Goal: Navigation & Orientation: Understand site structure

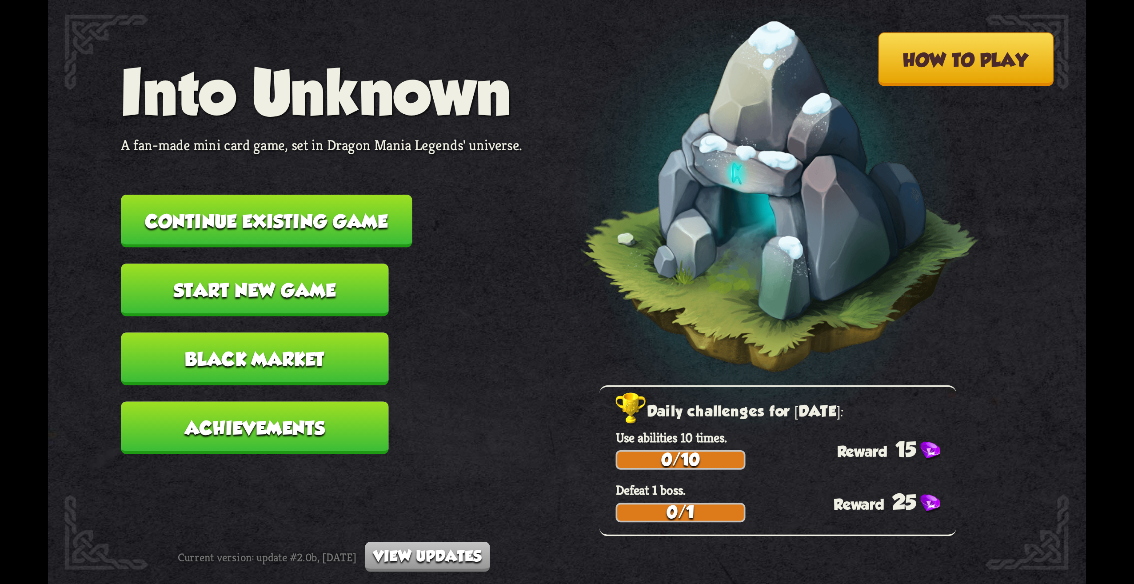
click at [304, 277] on button "Start new game" at bounding box center [255, 290] width 268 height 53
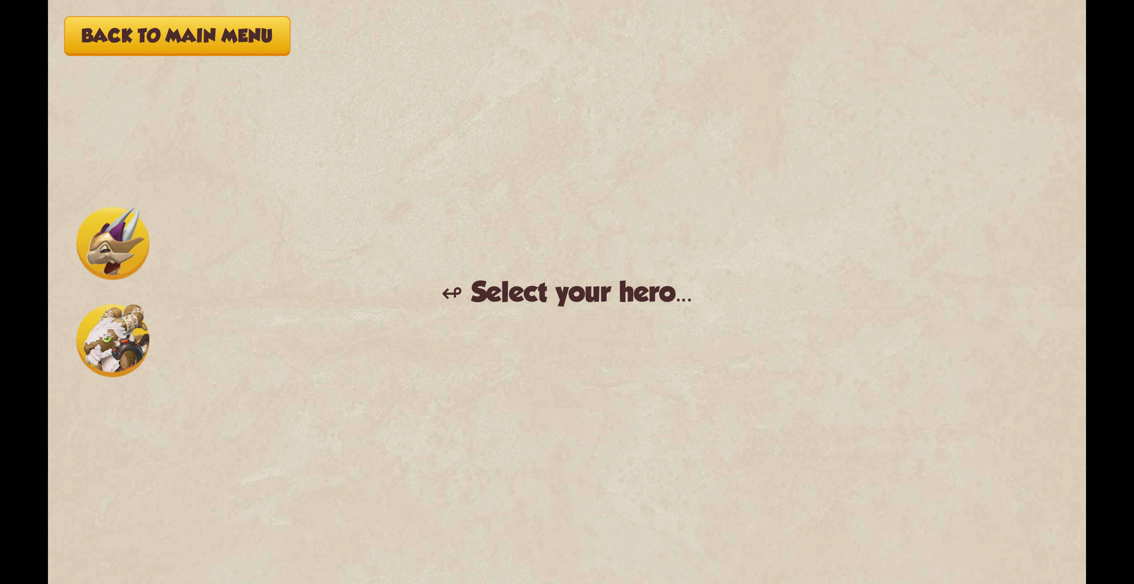
click at [105, 357] on img at bounding box center [112, 340] width 73 height 73
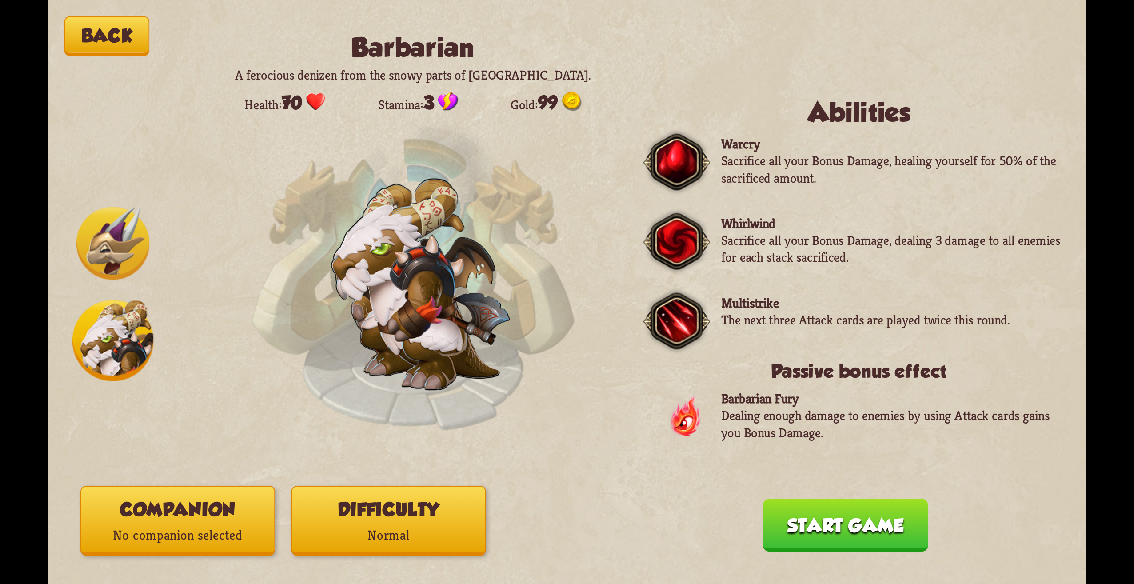
click at [129, 220] on img at bounding box center [112, 243] width 73 height 73
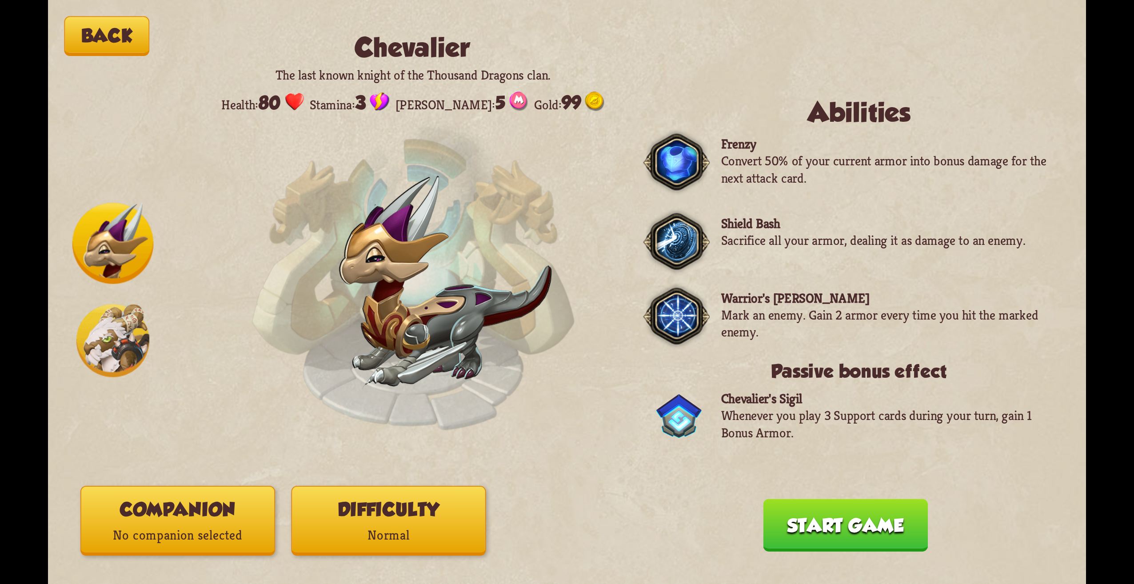
click at [100, 297] on div at bounding box center [112, 292] width 81 height 179
click at [117, 316] on img at bounding box center [112, 340] width 73 height 73
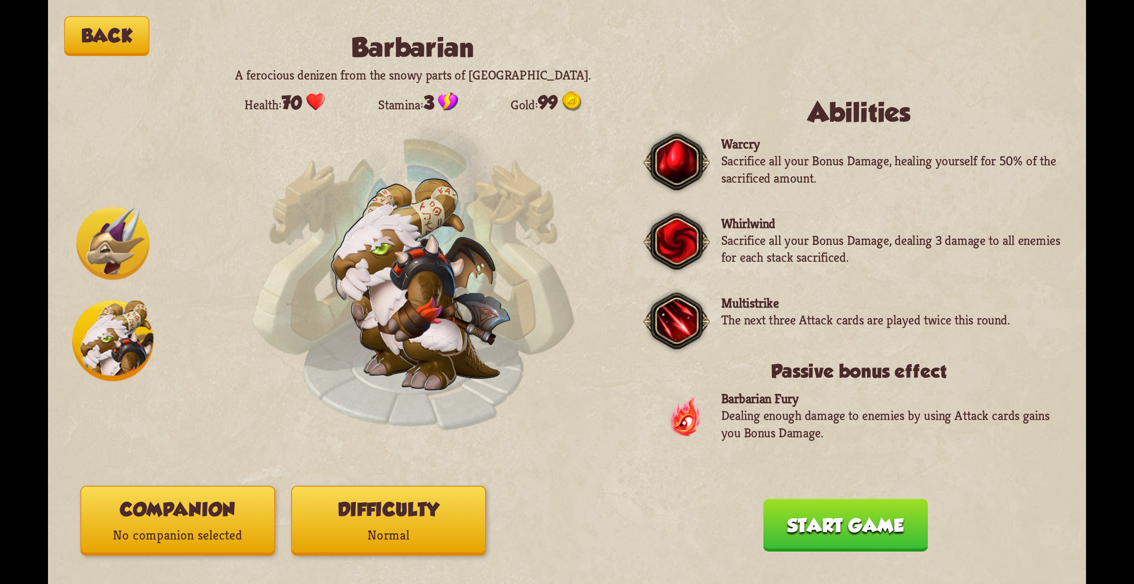
drag, startPoint x: 79, startPoint y: 55, endPoint x: 97, endPoint y: 51, distance: 18.8
click at [95, 51] on div "Back Barbarian A ferocious denizen from the snowy parts of [GEOGRAPHIC_DATA]. H…" at bounding box center [567, 292] width 1038 height 584
click at [104, 51] on button "Back" at bounding box center [106, 36] width 85 height 40
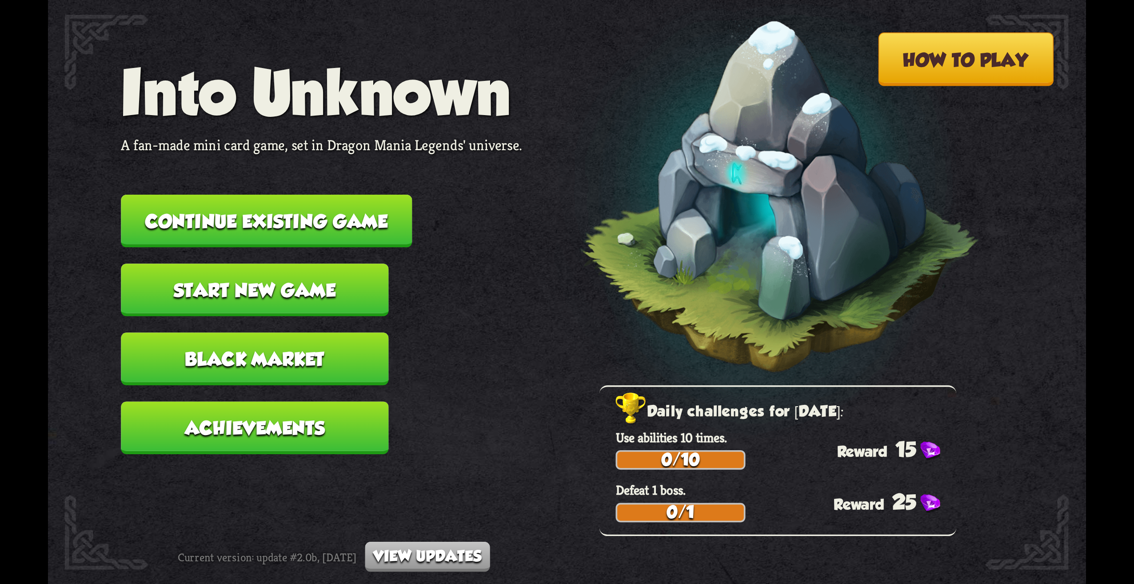
click at [340, 437] on button "Achievements" at bounding box center [255, 427] width 268 height 53
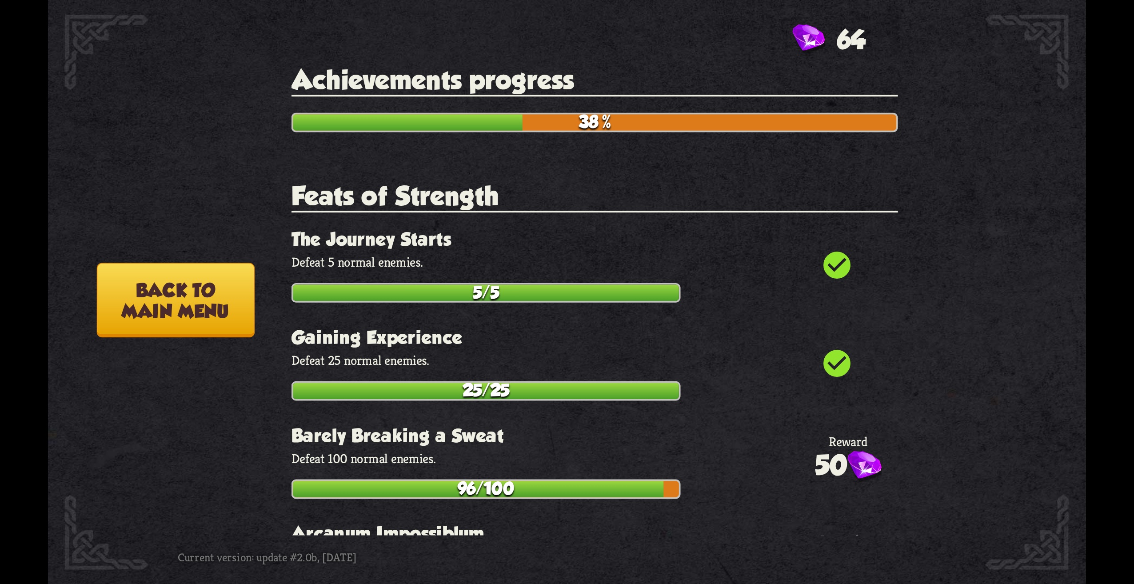
click at [204, 276] on button "Back to main menu" at bounding box center [176, 300] width 158 height 75
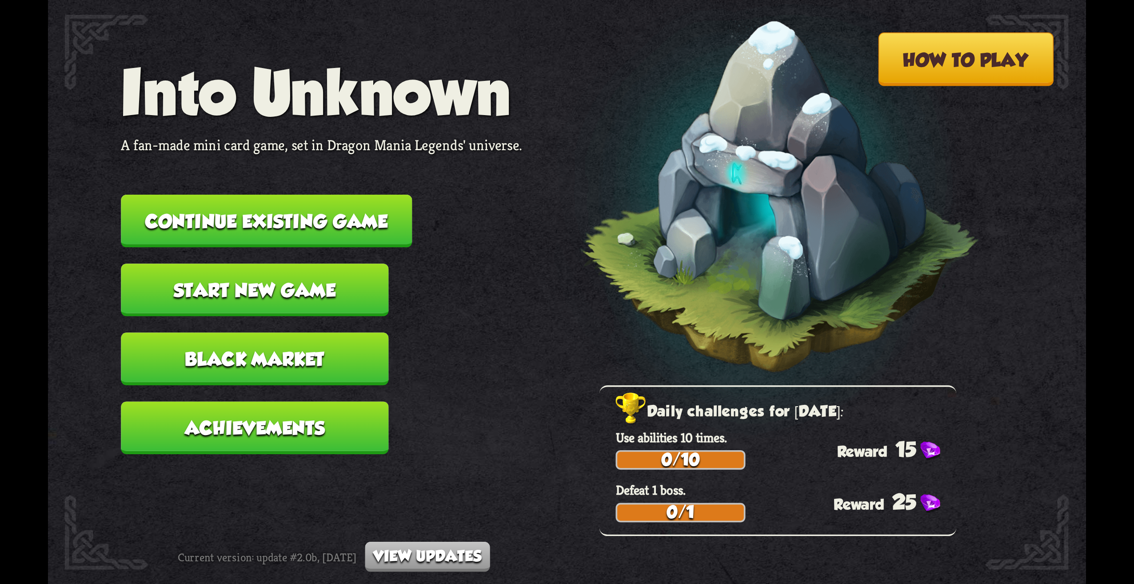
click at [448, 555] on button "View updates" at bounding box center [427, 557] width 125 height 30
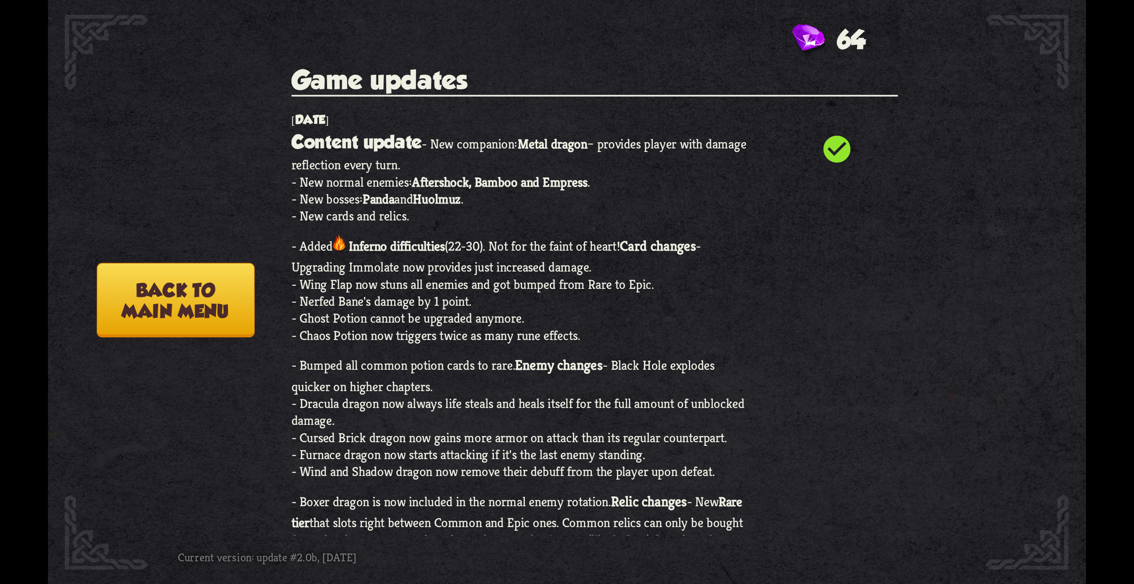
click at [668, 210] on p "Content update - New companion: Metal dragon – provides player with damage refl…" at bounding box center [522, 517] width 461 height 779
click at [220, 308] on button "Back to main menu" at bounding box center [176, 300] width 158 height 75
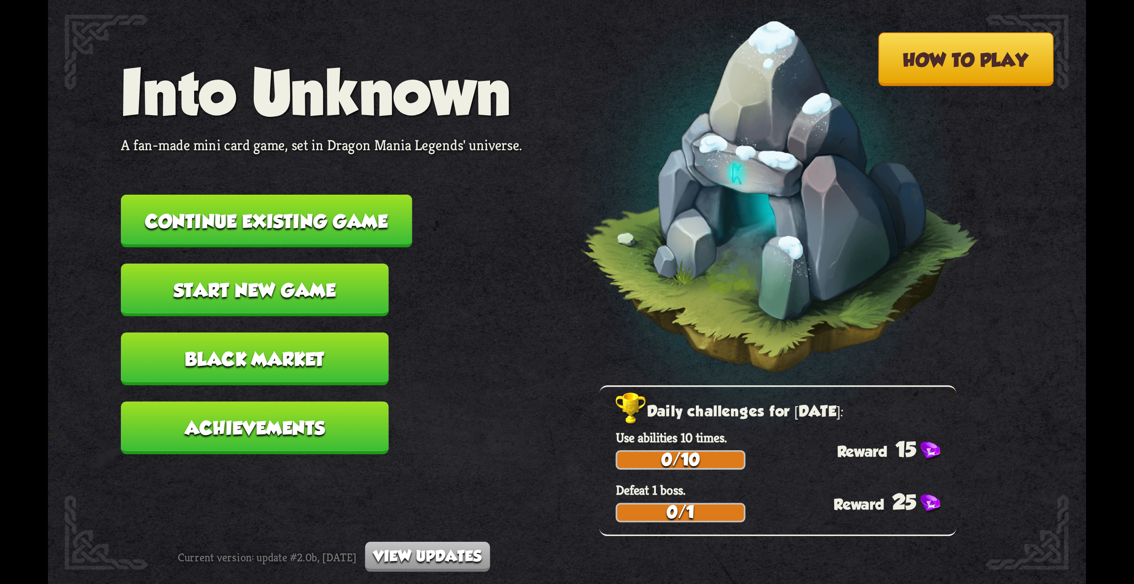
click at [378, 207] on button "Continue existing game" at bounding box center [266, 221] width 291 height 53
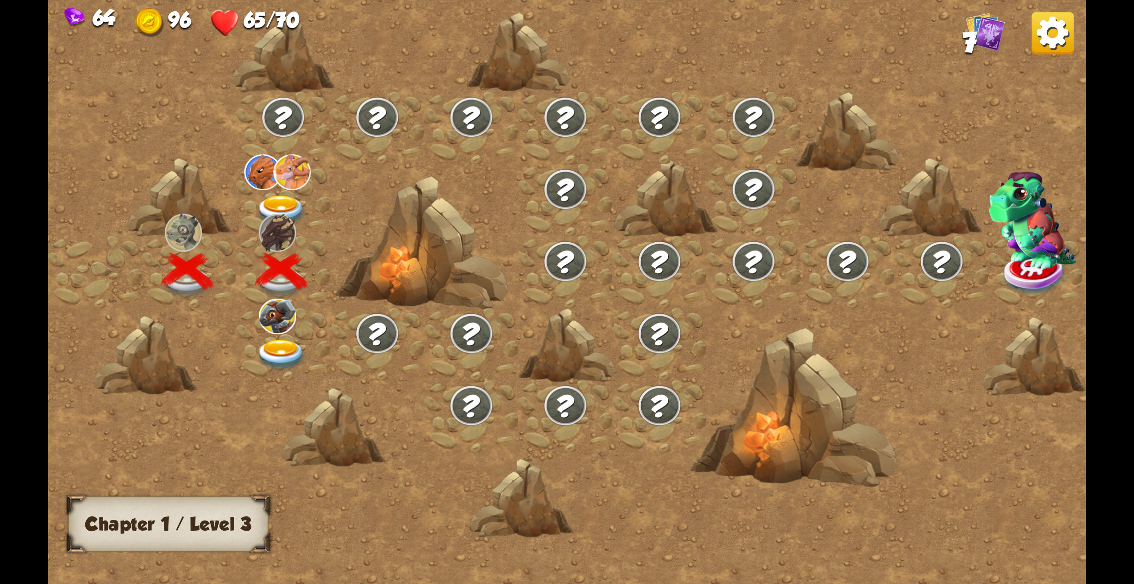
click at [1055, 40] on img at bounding box center [1053, 33] width 42 height 42
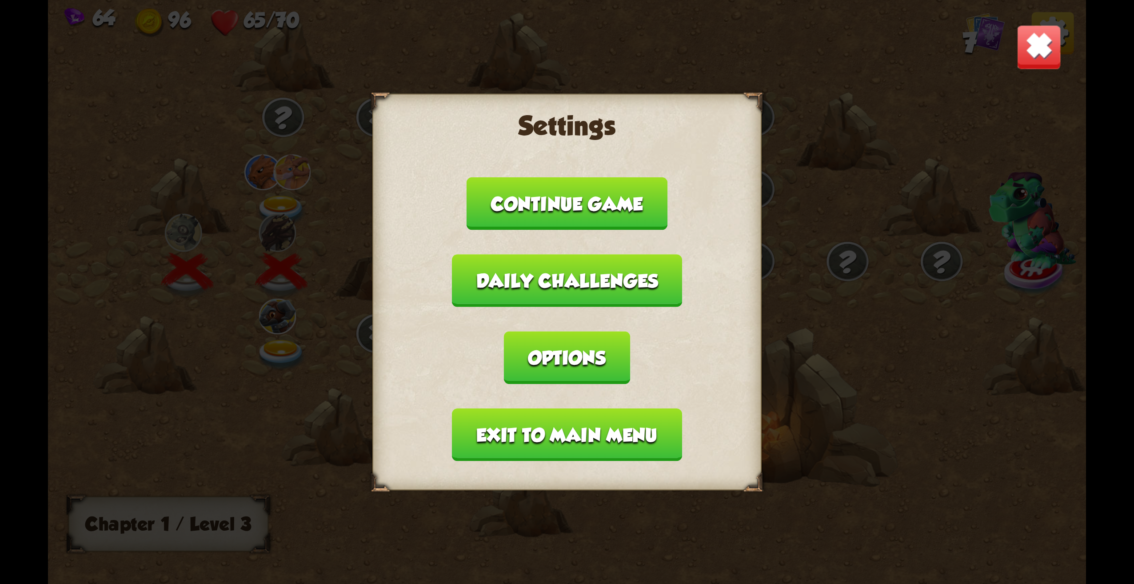
click at [561, 457] on button "Exit to main menu" at bounding box center [567, 434] width 230 height 53
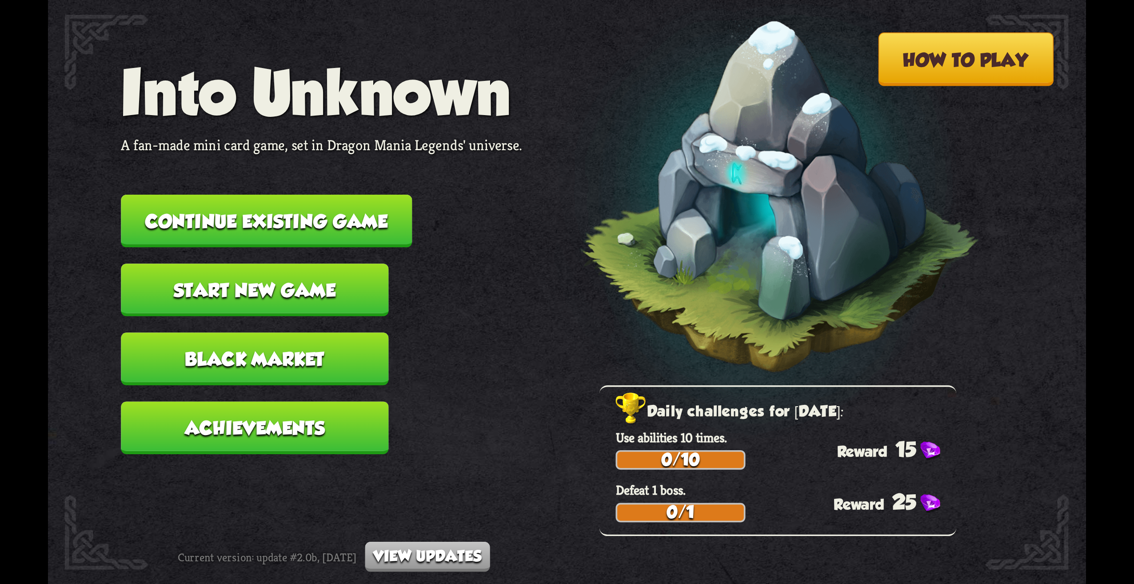
click at [305, 276] on button "Start new game" at bounding box center [255, 290] width 268 height 53
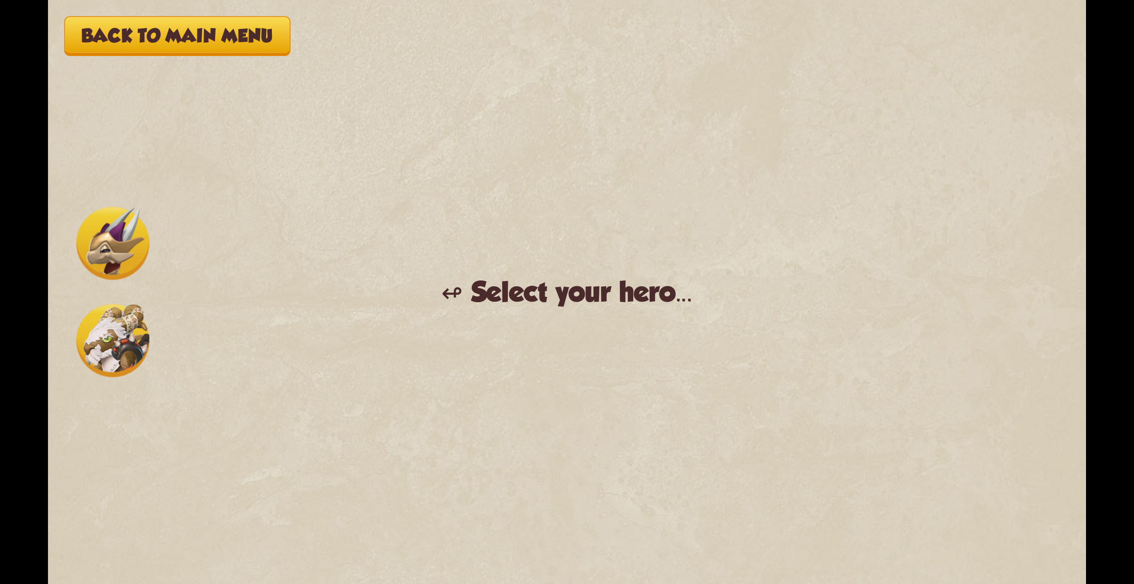
click at [143, 352] on img at bounding box center [112, 340] width 73 height 73
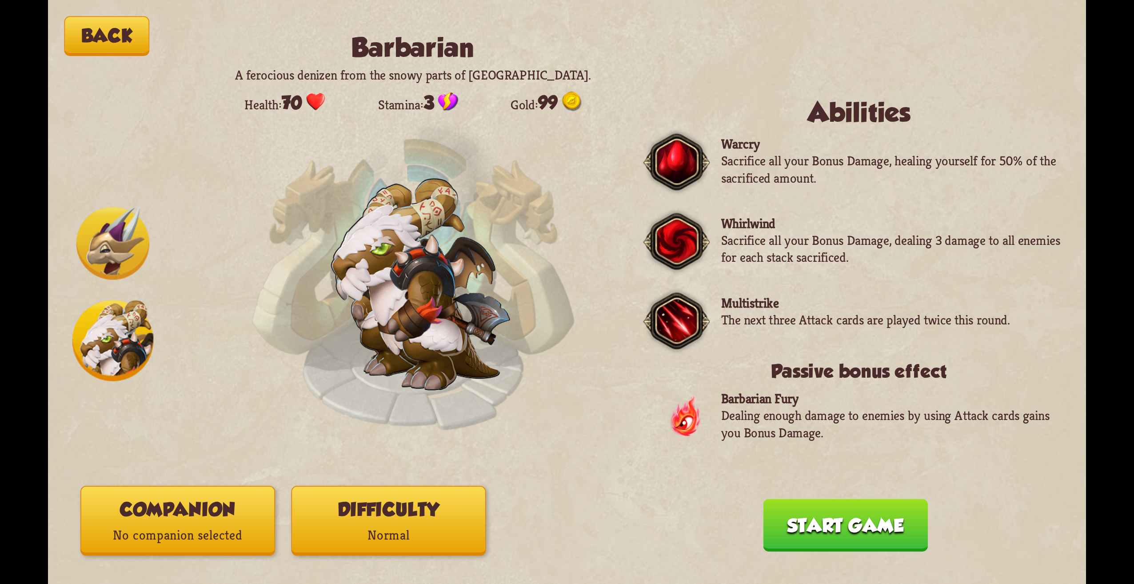
click at [236, 516] on button "Companion No companion selected" at bounding box center [177, 521] width 195 height 70
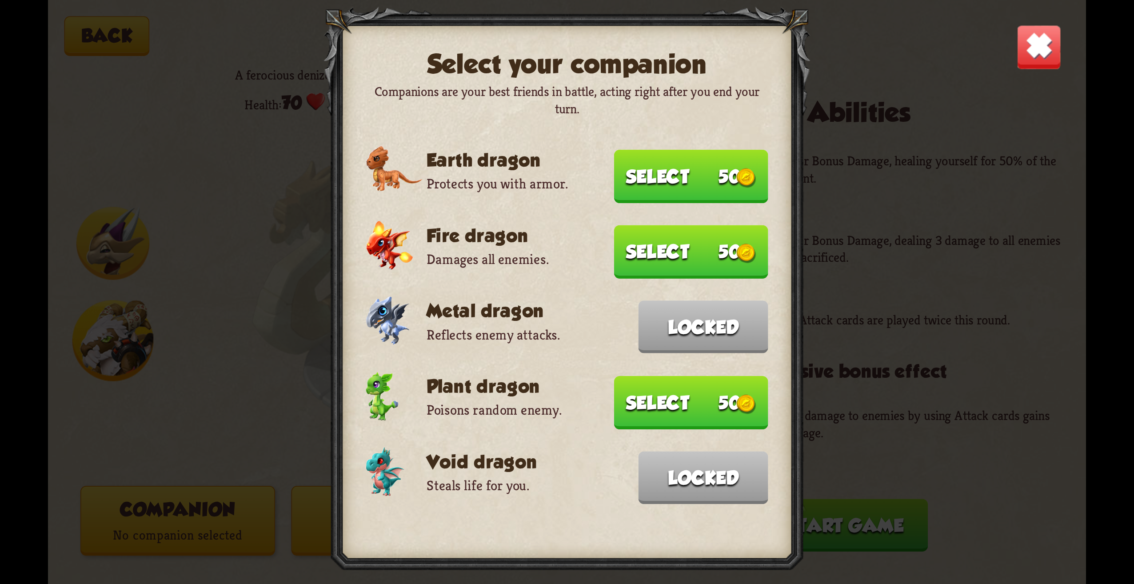
click at [1030, 69] on img at bounding box center [1038, 46] width 45 height 45
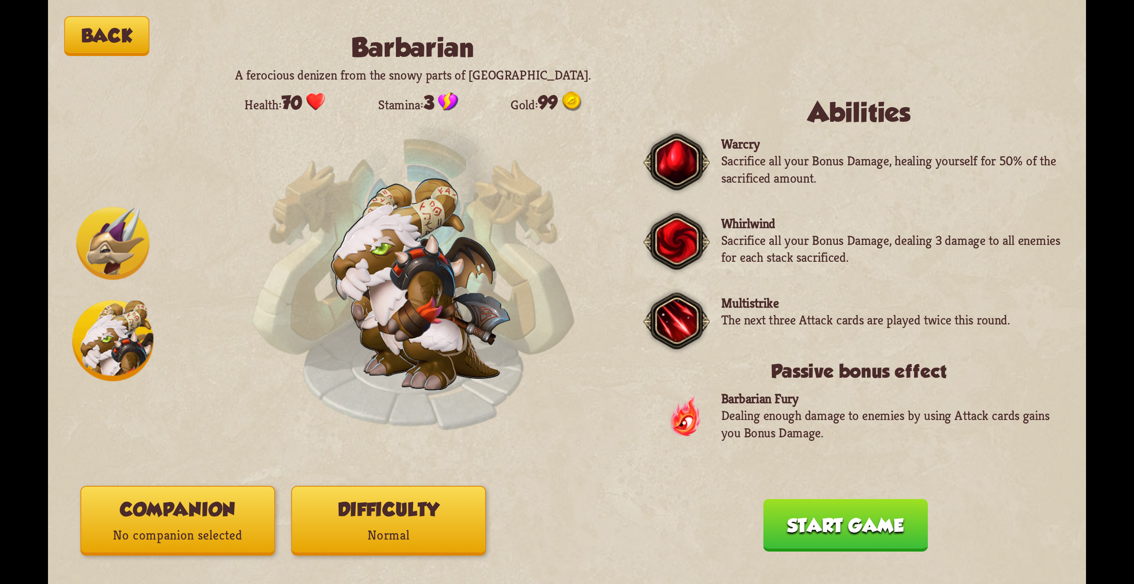
click at [100, 28] on button "Back" at bounding box center [106, 36] width 85 height 40
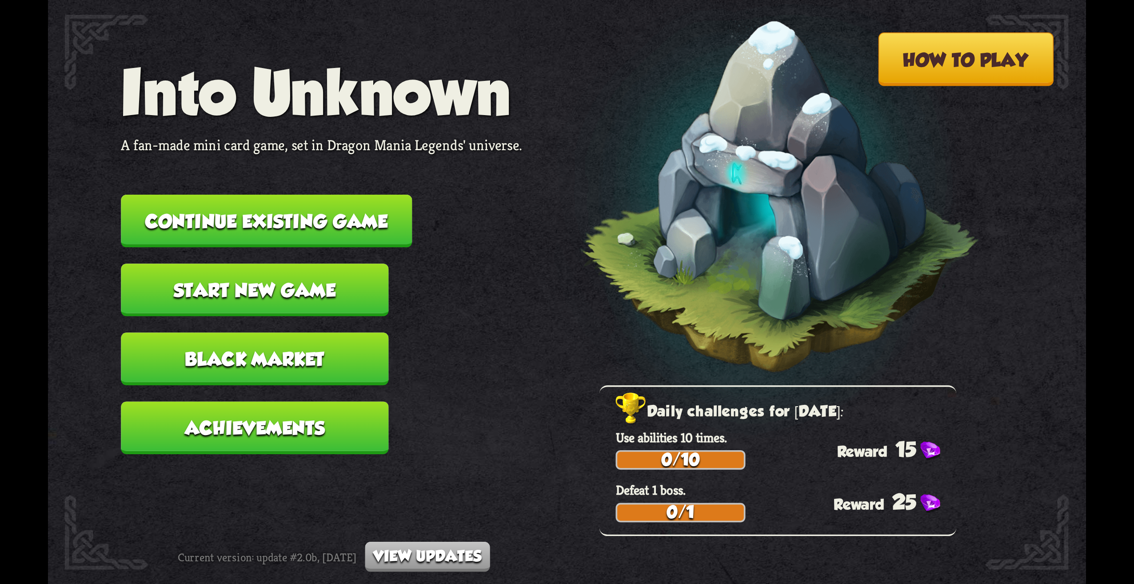
click at [248, 378] on button "Black Market" at bounding box center [255, 358] width 268 height 53
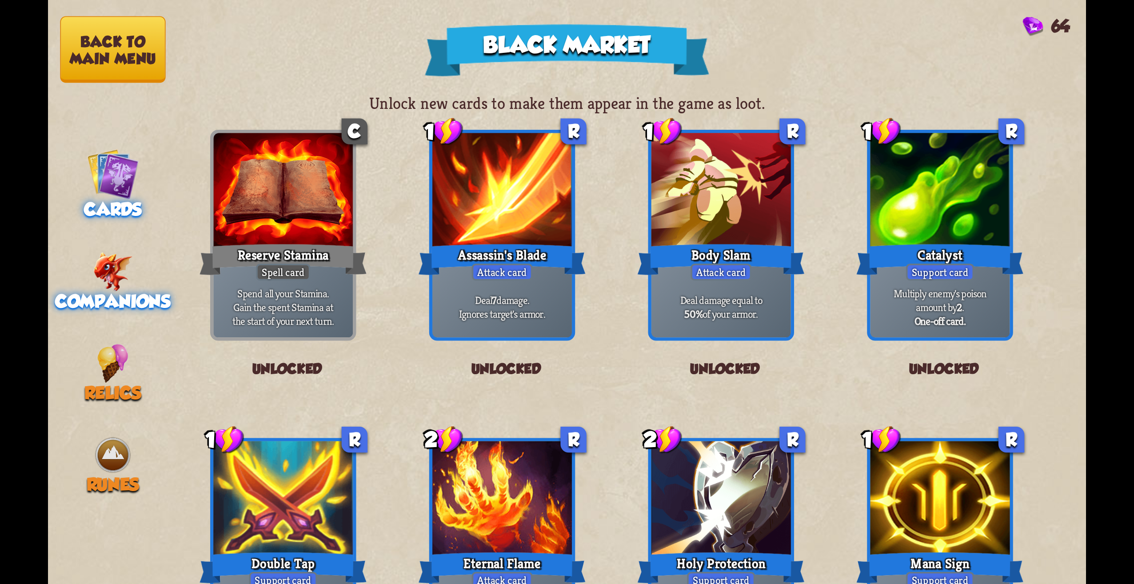
click at [128, 299] on span "Companions" at bounding box center [112, 301] width 115 height 20
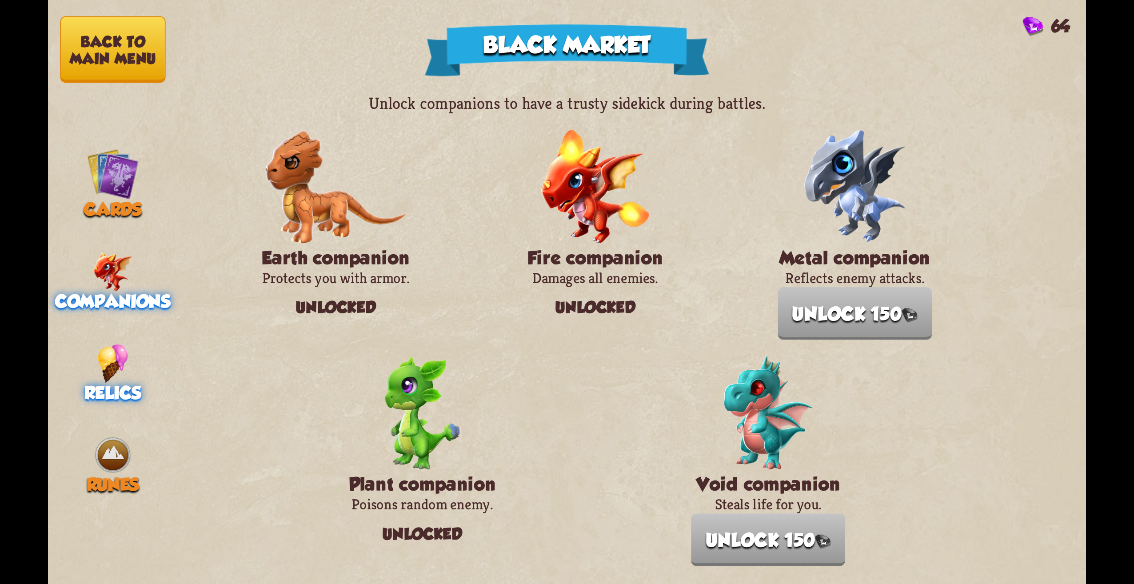
click at [84, 393] on div "Relics" at bounding box center [113, 373] width 130 height 59
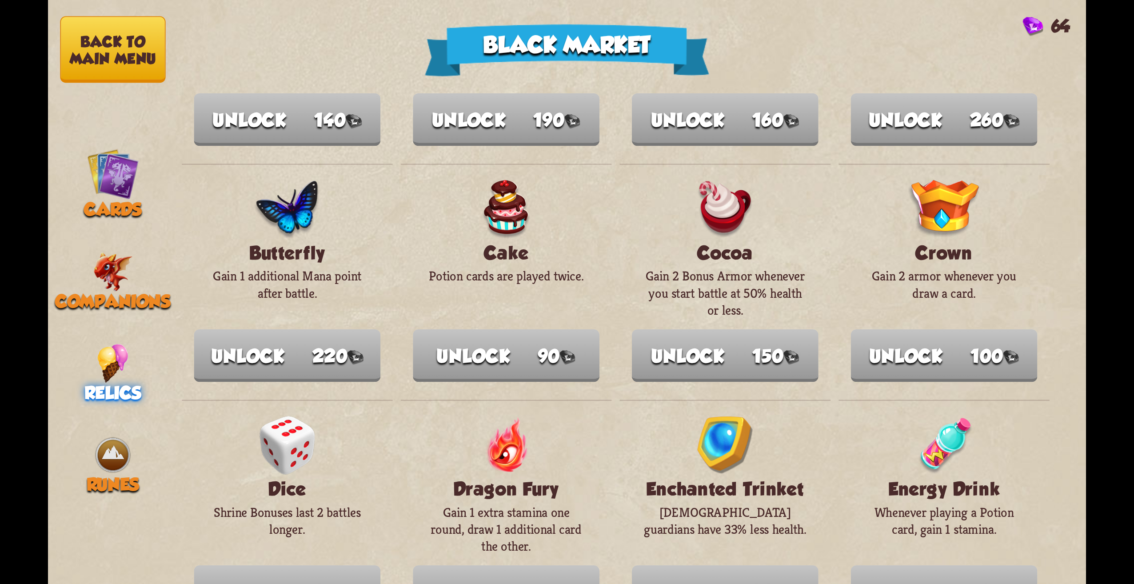
scroll to position [133, 0]
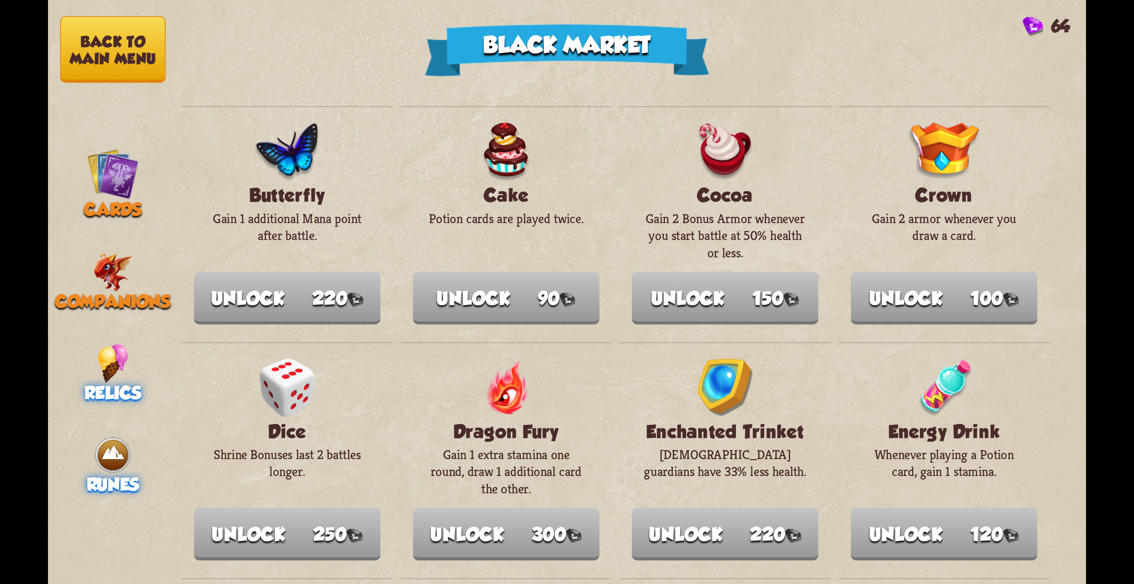
click at [117, 465] on img at bounding box center [112, 455] width 39 height 39
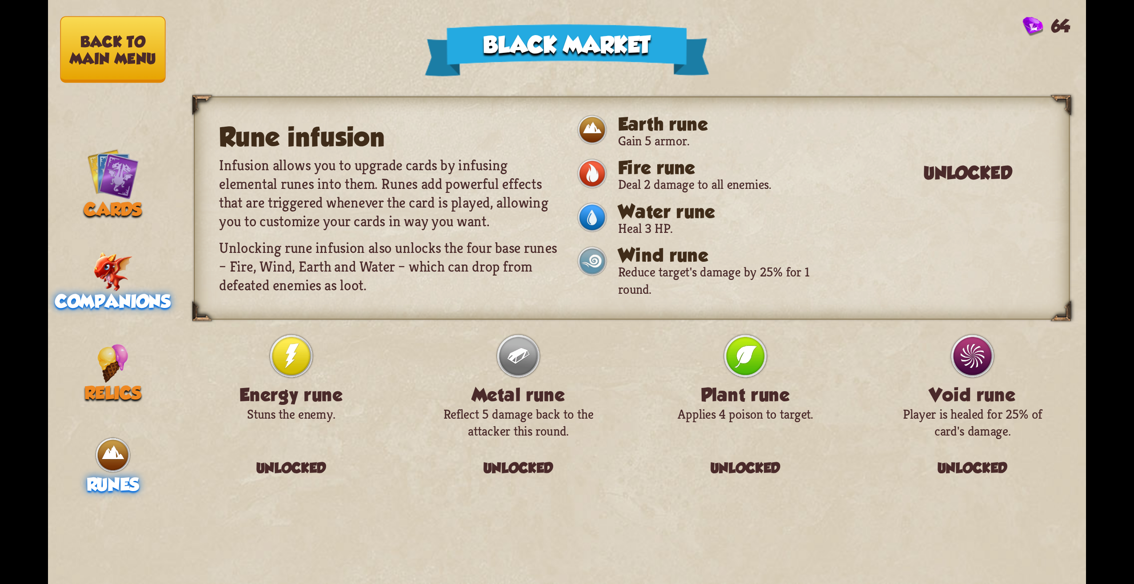
click at [137, 272] on div "Companions" at bounding box center [113, 281] width 130 height 59
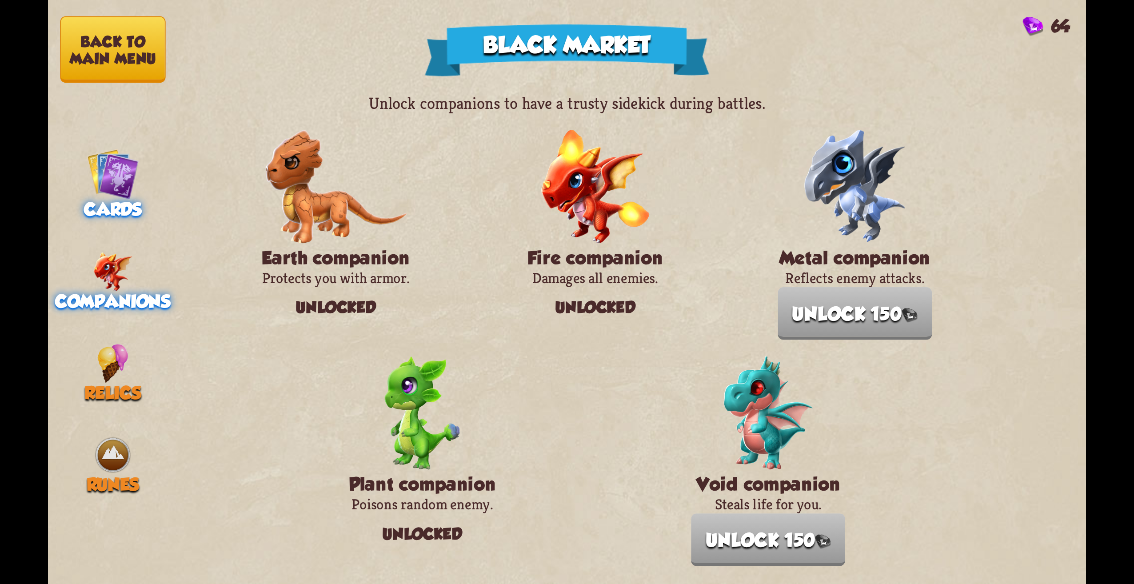
click at [113, 217] on span "Cards" at bounding box center [113, 210] width 58 height 20
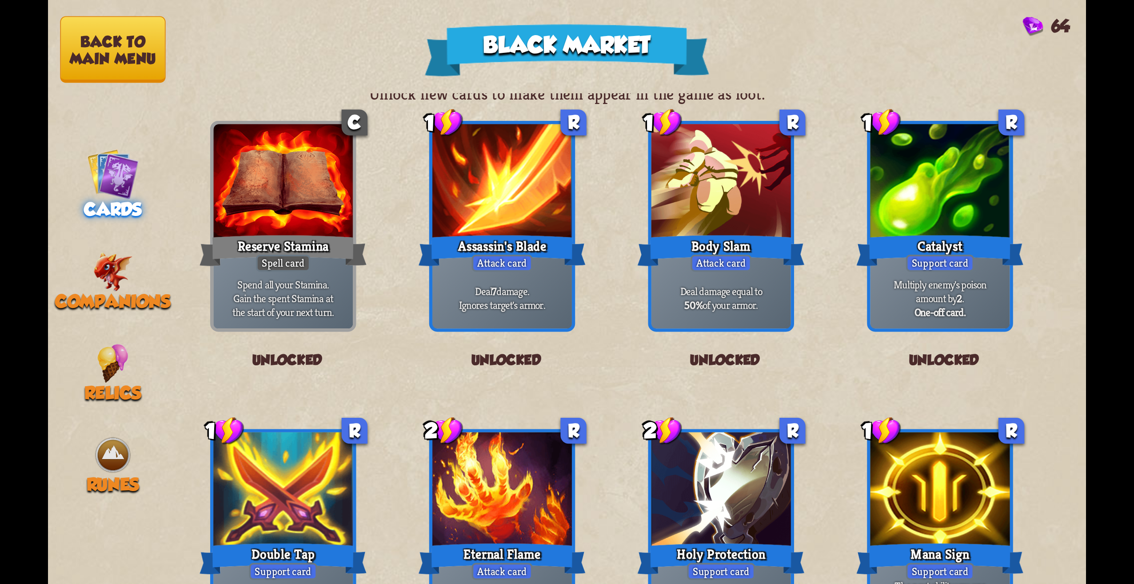
scroll to position [0, 0]
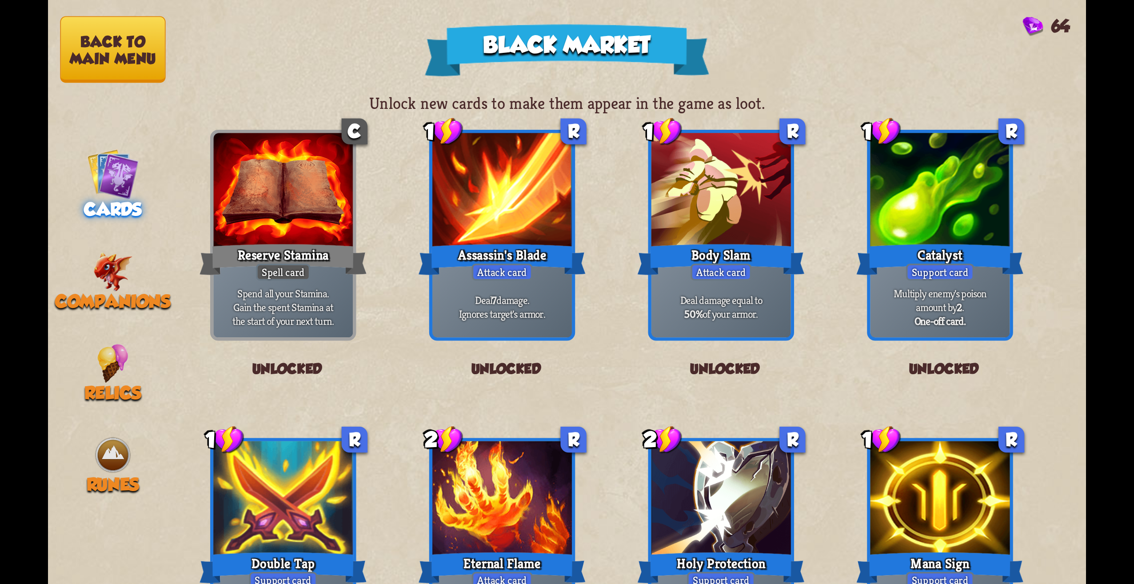
click at [115, 210] on span "Cards" at bounding box center [113, 210] width 58 height 20
click at [126, 281] on img at bounding box center [113, 271] width 40 height 39
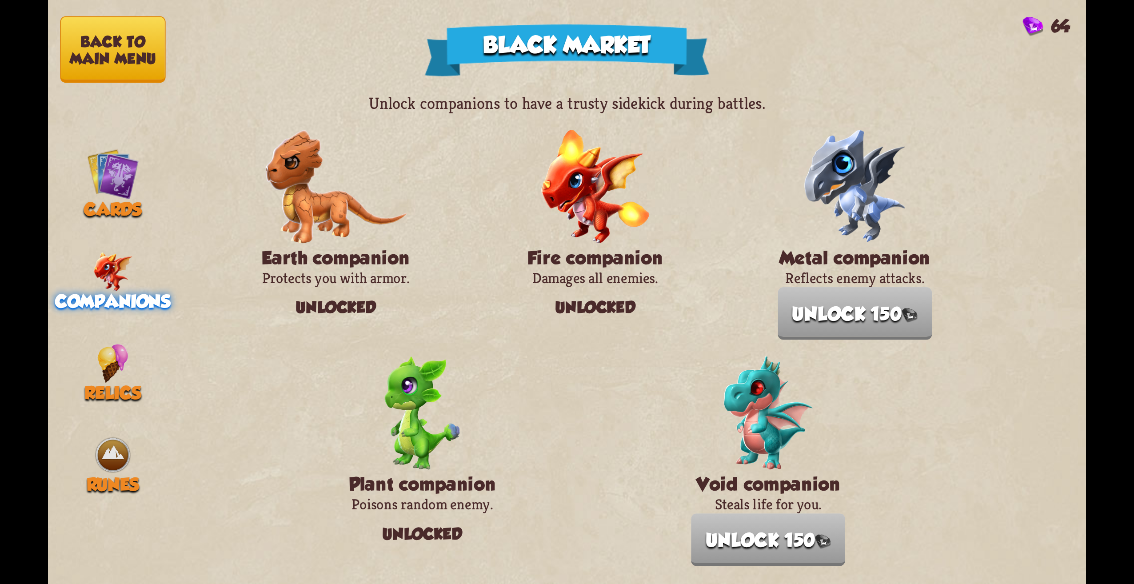
click at [831, 148] on img at bounding box center [855, 187] width 103 height 114
click at [856, 152] on img at bounding box center [855, 187] width 103 height 114
click at [861, 155] on img at bounding box center [855, 187] width 103 height 114
click at [852, 179] on img at bounding box center [855, 187] width 103 height 114
click at [160, 192] on div "Cards" at bounding box center [113, 184] width 130 height 72
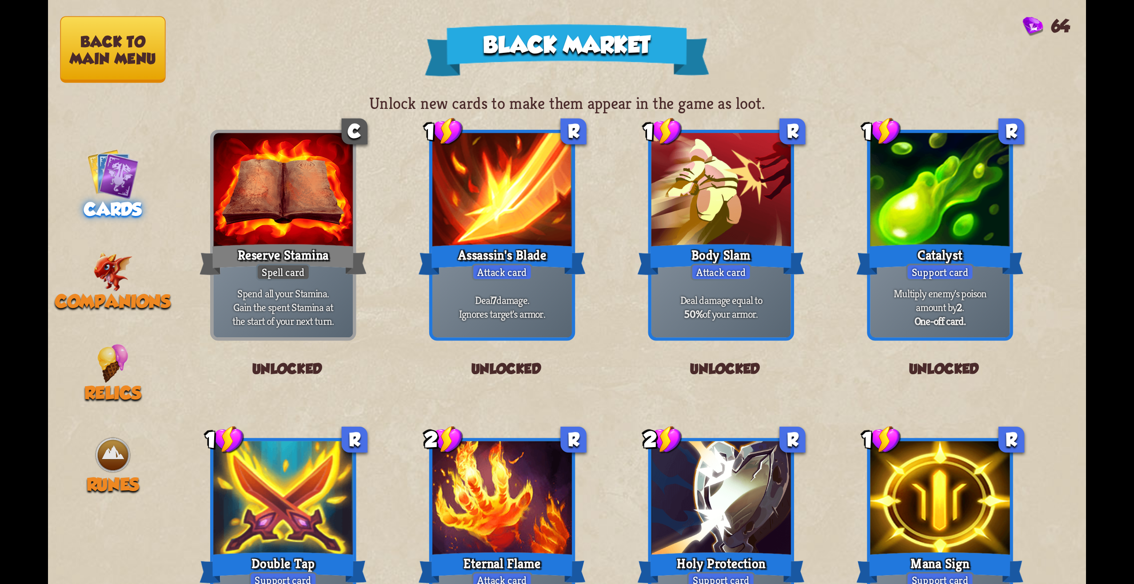
click at [130, 86] on nav "Back to main menu Cards Companions Relics Runes" at bounding box center [113, 292] width 130 height 584
click at [139, 63] on button "Back to main menu" at bounding box center [112, 49] width 105 height 67
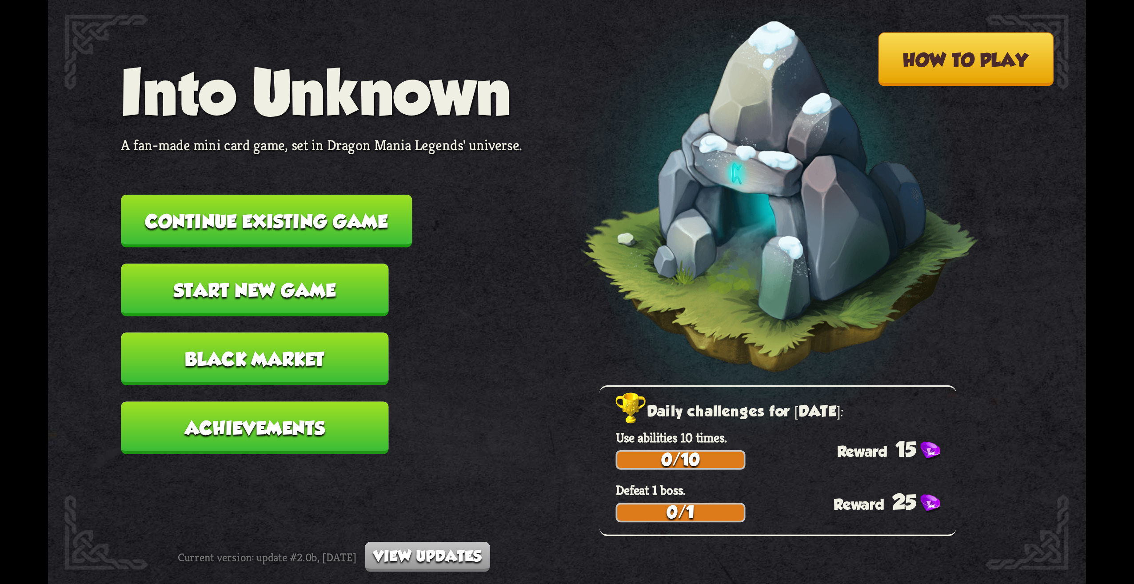
click at [338, 345] on button "Black Market" at bounding box center [255, 358] width 268 height 53
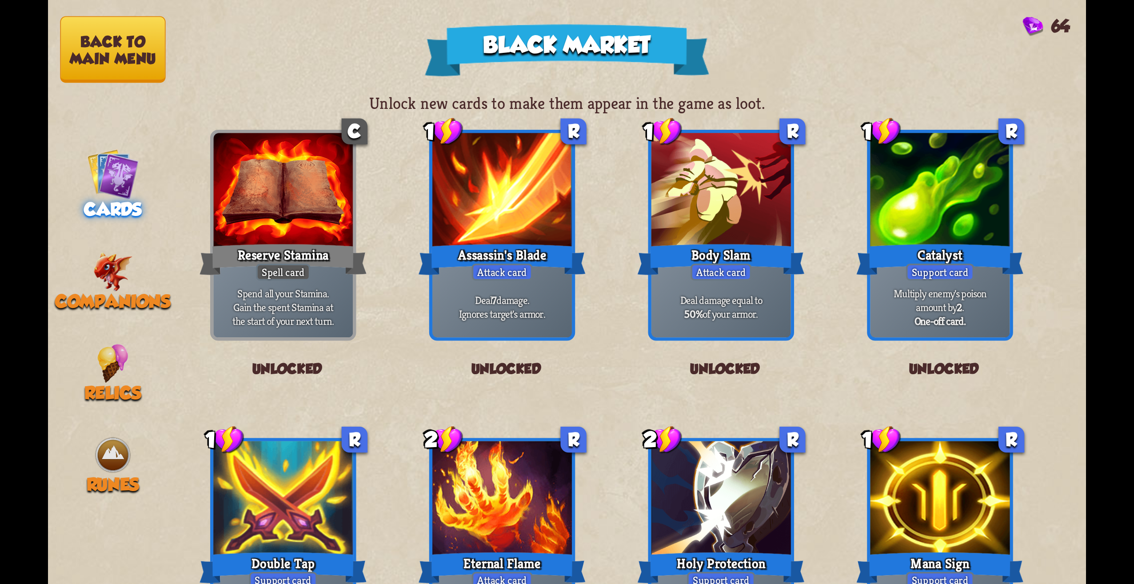
click at [41, 39] on div "Black Market 64 Unlock new cards to make them appear in the game as loot. C Res…" at bounding box center [567, 292] width 1134 height 584
click at [96, 36] on button "Back to main menu" at bounding box center [112, 49] width 105 height 67
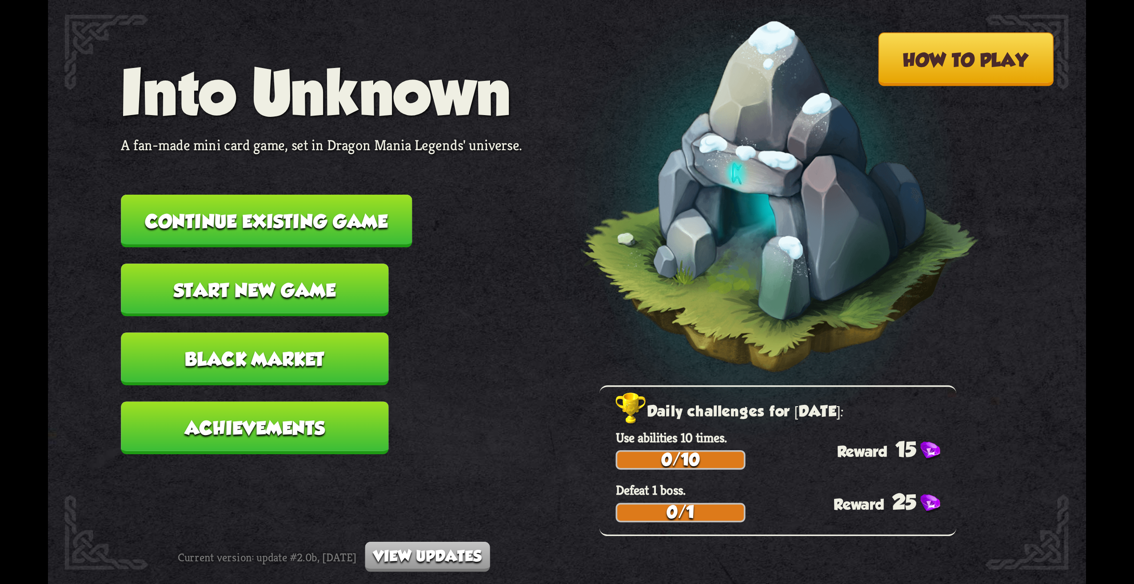
click at [288, 429] on button "Achievements" at bounding box center [255, 427] width 268 height 53
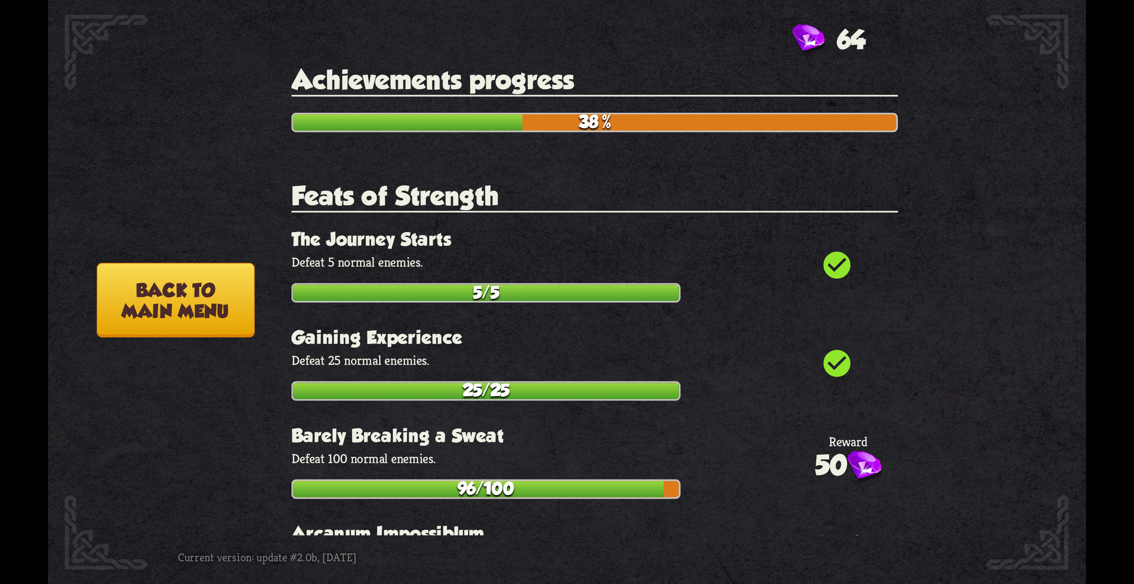
click at [192, 299] on button "Back to main menu" at bounding box center [176, 300] width 158 height 75
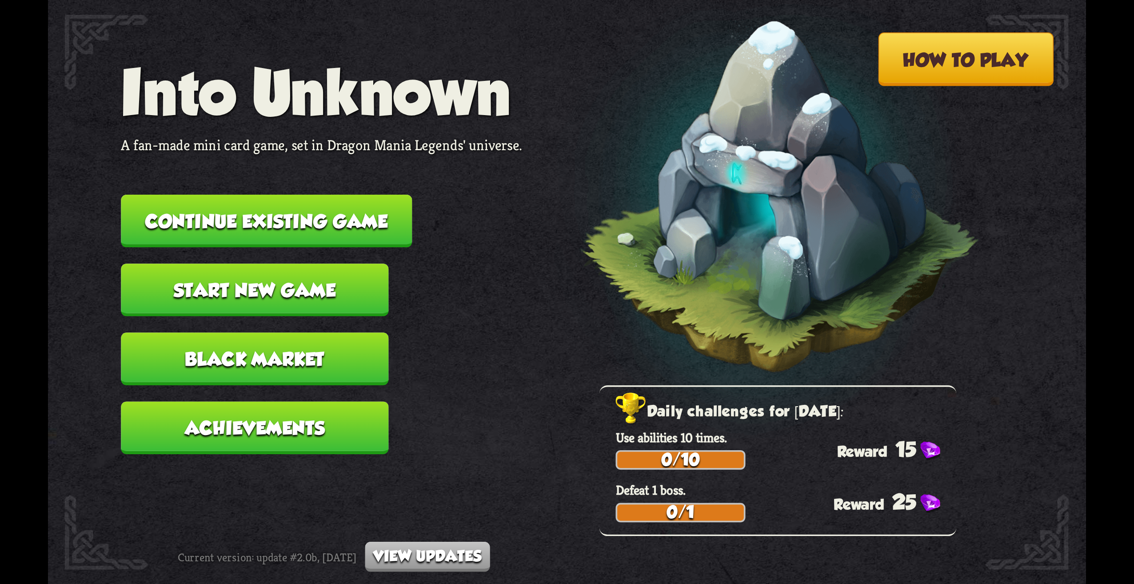
click at [242, 290] on button "Start new game" at bounding box center [255, 290] width 268 height 53
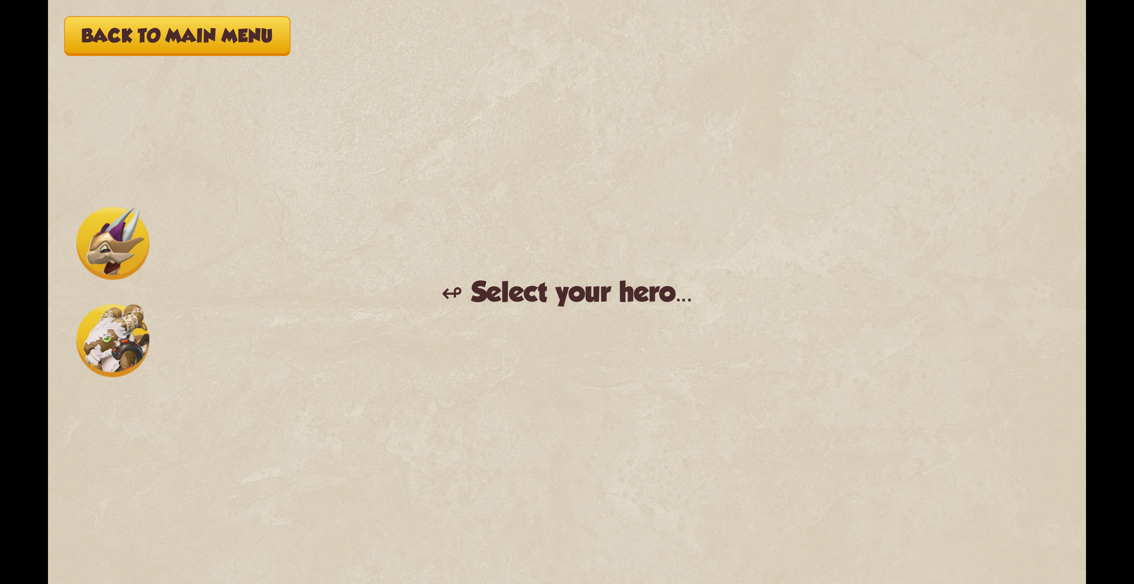
click at [103, 320] on img at bounding box center [112, 340] width 73 height 73
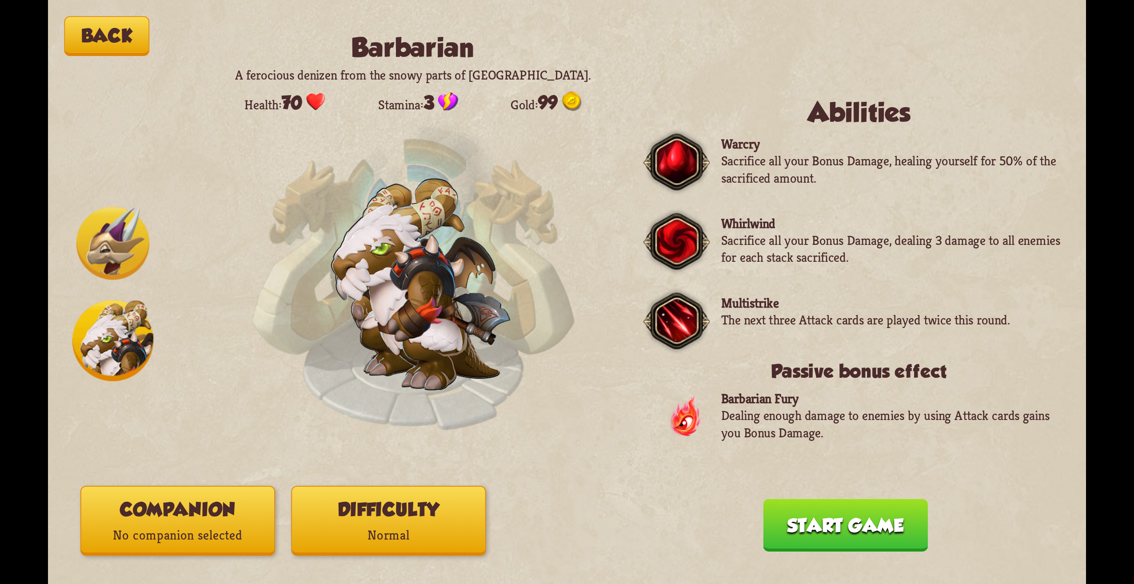
click at [410, 532] on p "Normal" at bounding box center [388, 535] width 193 height 26
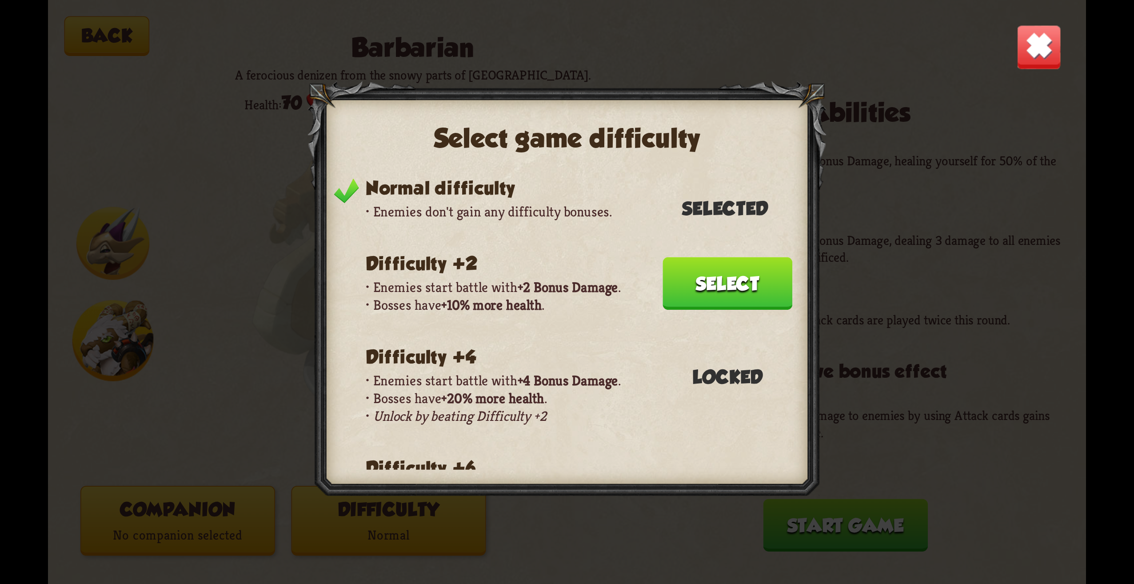
click at [1027, 63] on img at bounding box center [1038, 46] width 45 height 45
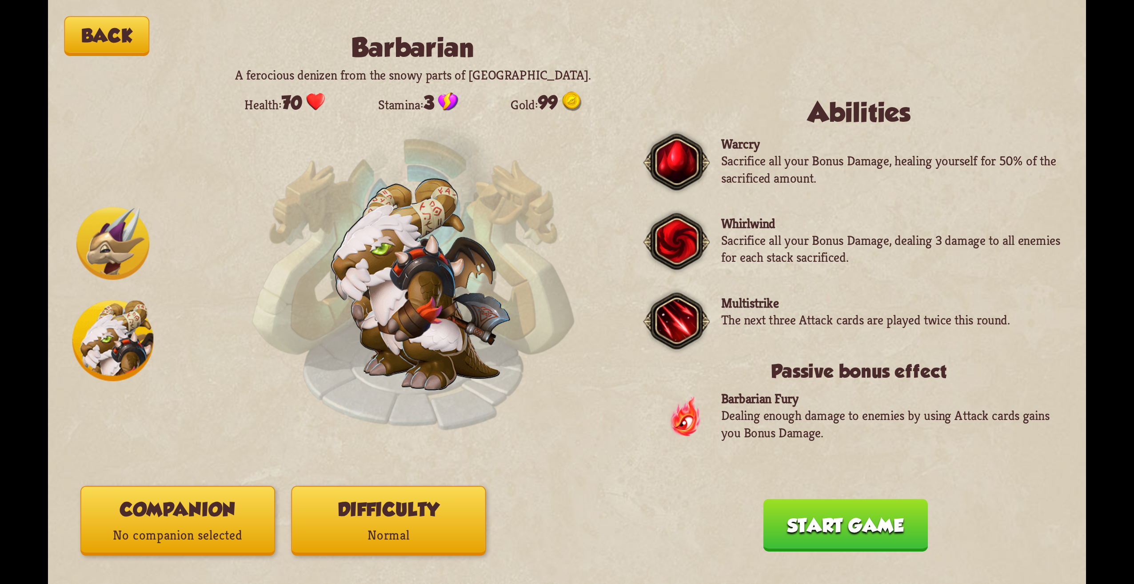
click at [105, 258] on img at bounding box center [112, 243] width 73 height 73
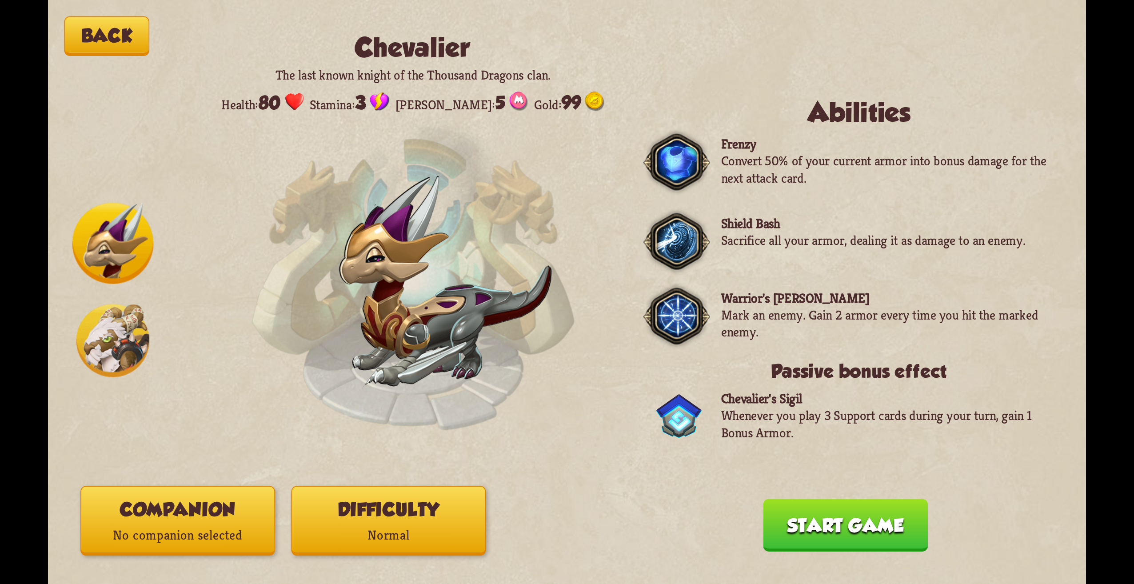
click at [131, 239] on img at bounding box center [112, 243] width 81 height 81
click at [97, 47] on button "Back" at bounding box center [106, 36] width 85 height 40
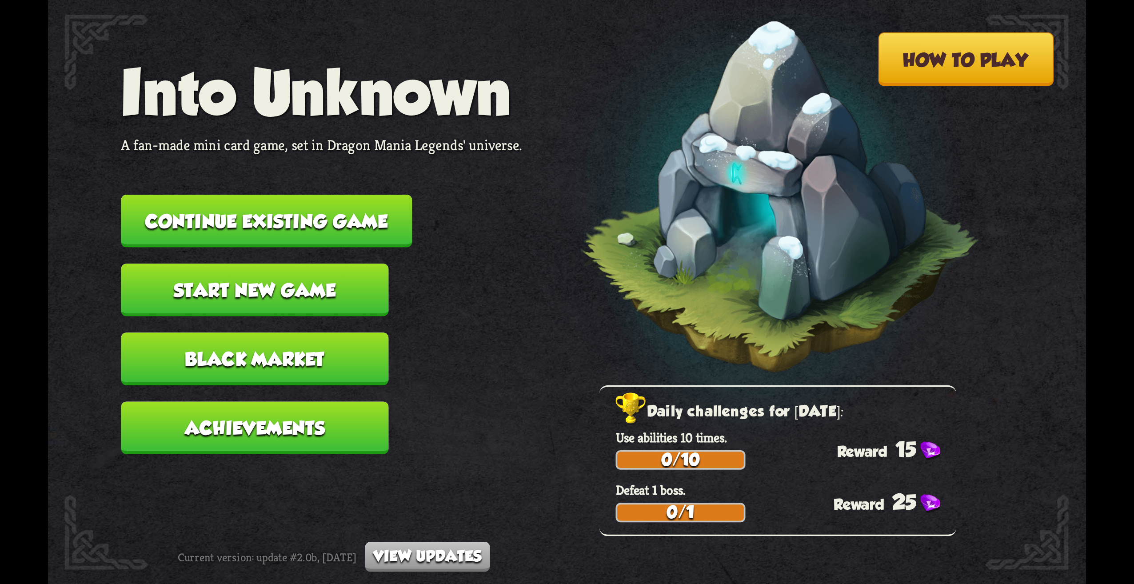
click at [283, 292] on button "Start new game" at bounding box center [255, 290] width 268 height 53
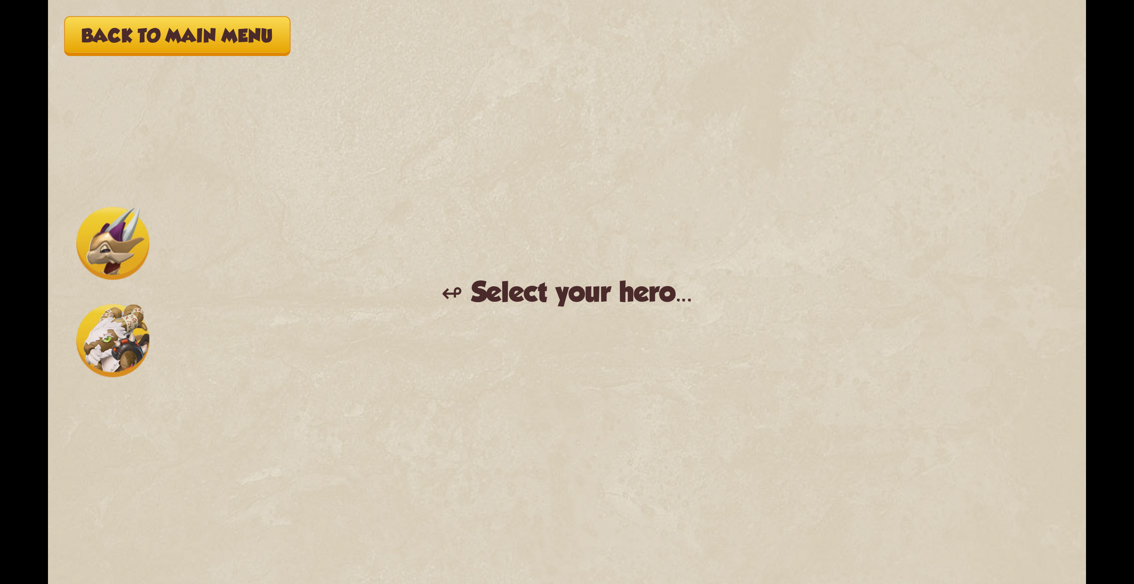
click at [186, 54] on button "Back to main menu" at bounding box center [177, 36] width 226 height 40
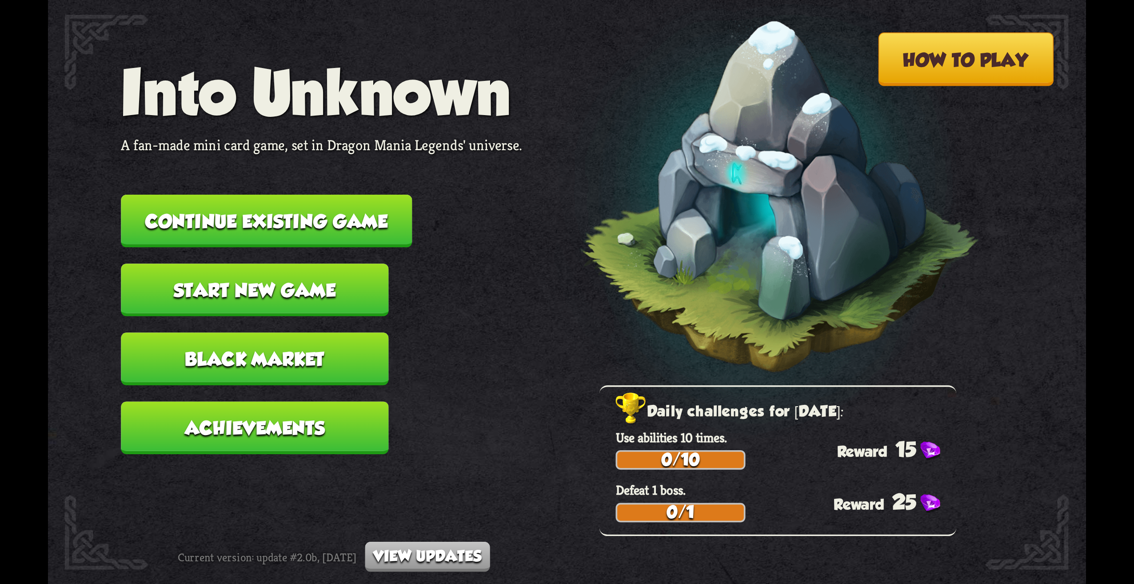
click at [346, 213] on button "Continue existing game" at bounding box center [266, 221] width 291 height 53
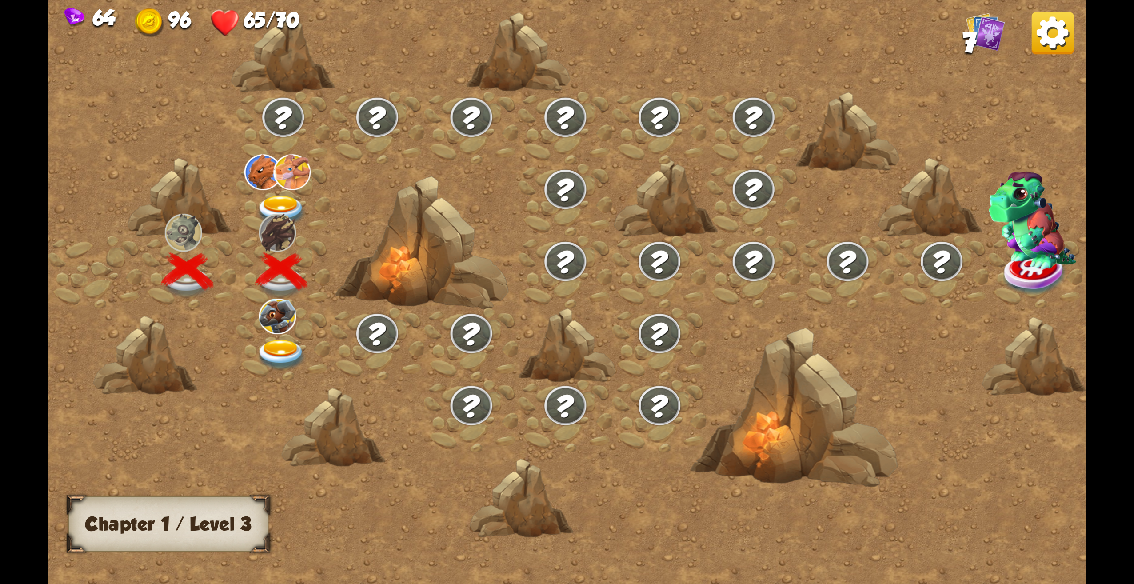
click at [1047, 11] on div "64 96 65/70 7" at bounding box center [567, 18] width 1038 height 37
click at [1032, 31] on img at bounding box center [1053, 33] width 42 height 42
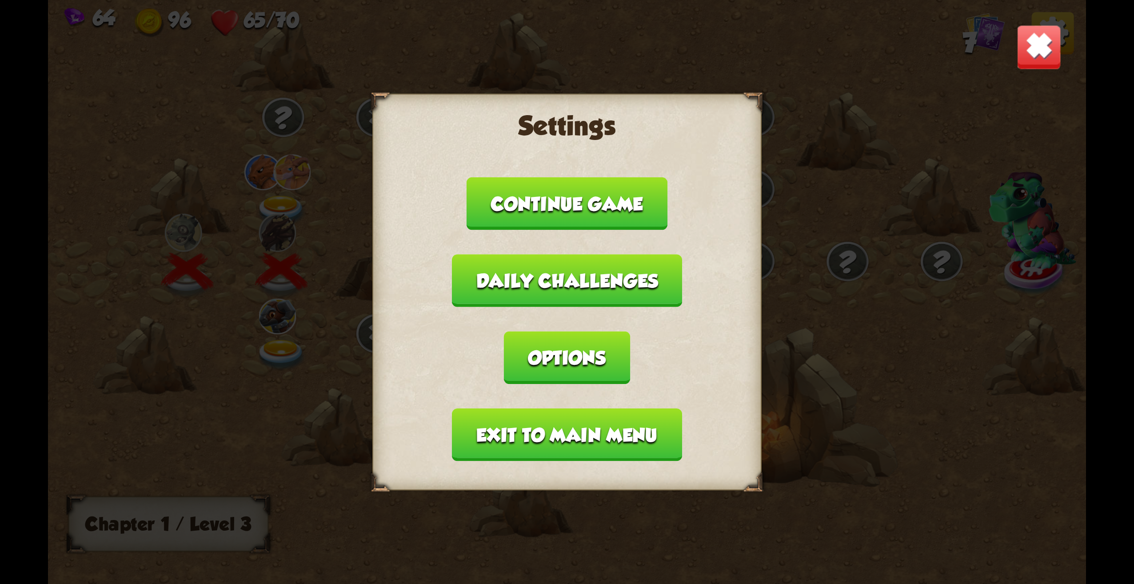
click at [571, 440] on button "Exit to main menu" at bounding box center [567, 434] width 230 height 53
